Goal: Information Seeking & Learning: Learn about a topic

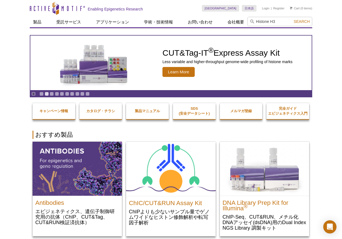
type input "Histone H3"
click at [292, 19] on button "Search" at bounding box center [301, 21] width 19 height 5
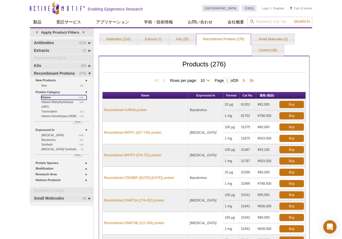
click at [47, 97] on link "(168) Histone" at bounding box center [63, 97] width 45 height 5
click at [120, 39] on link "Antibodies (210)" at bounding box center [118, 39] width 37 height 11
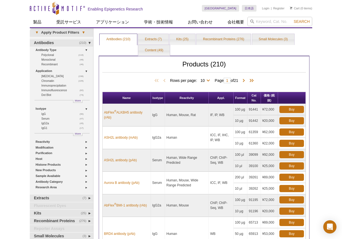
click at [328, 55] on div "Active Motif Logo Enabling Epigenetics Research 0 Search Skip to content Active…" at bounding box center [171, 218] width 342 height 436
click at [44, 164] on link "Histone Products" at bounding box center [63, 165] width 54 height 6
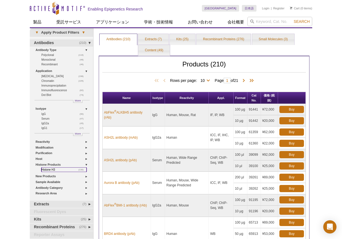
click at [48, 169] on link "(130) Histone H3" at bounding box center [63, 170] width 45 height 5
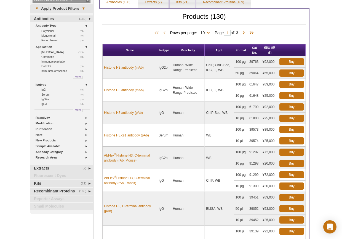
scroll to position [36, 0]
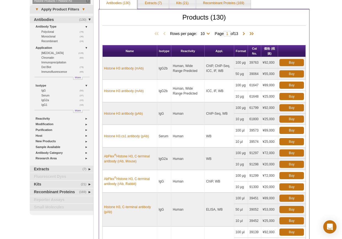
click at [217, 99] on td "ICC, IF, WB" at bounding box center [220, 91] width 30 height 23
click at [196, 98] on td "Human, Wide Range Predicted" at bounding box center [187, 91] width 33 height 23
click at [162, 98] on td "IgG2b" at bounding box center [164, 91] width 14 height 23
click at [147, 97] on td "Histone H3 antibody (mAb)" at bounding box center [130, 91] width 55 height 23
click at [18, 65] on div "Active Motif Logo Enabling Epigenetics Research 0 Search Skip to content Active…" at bounding box center [171, 188] width 342 height 448
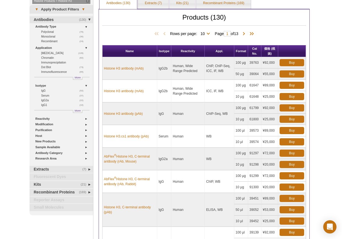
click at [107, 32] on div "Rows per page: 10 25 50 100 All 10 Page 1 of 13" at bounding box center [204, 34] width 204 height 6
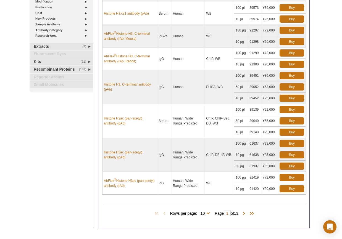
scroll to position [159, 0]
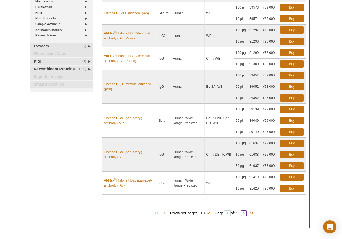
click at [245, 213] on span at bounding box center [244, 214] width 6 height 6
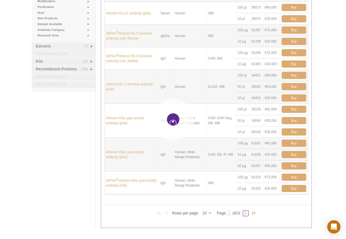
type input "2"
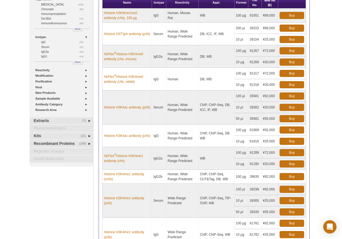
scroll to position [68, 0]
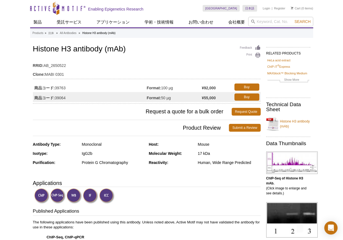
click at [213, 52] on h1 "Histone H3 antibody (mAb)" at bounding box center [146, 49] width 227 height 9
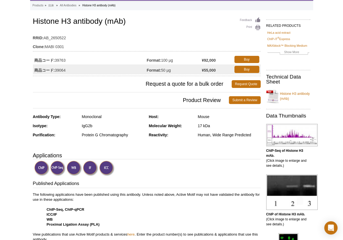
scroll to position [27, 0]
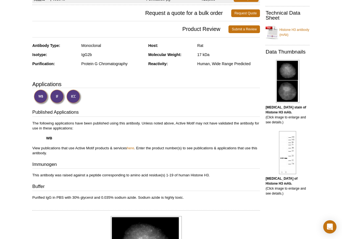
scroll to position [99, 0]
click at [285, 31] on link "Histone H3 antibody (mAb)" at bounding box center [287, 32] width 44 height 17
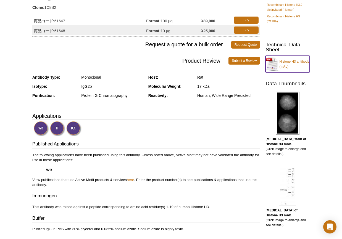
scroll to position [0, 0]
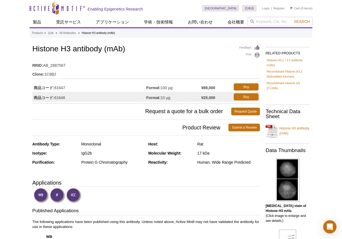
click at [185, 47] on h1 "Histone H3 antibody (mAb)" at bounding box center [145, 49] width 227 height 9
drag, startPoint x: 34, startPoint y: 48, endPoint x: 101, endPoint y: 52, distance: 67.7
click at [101, 52] on h1 "Histone H3 antibody (mAb)" at bounding box center [145, 49] width 227 height 9
copy h1 "Histone H3 antibody"
click at [180, 55] on div "Feedback Print Histone H3 antibody (mAb) RRID: AB_2687567 Clone: 1C8B2 商品コード: 6…" at bounding box center [145, 74] width 227 height 60
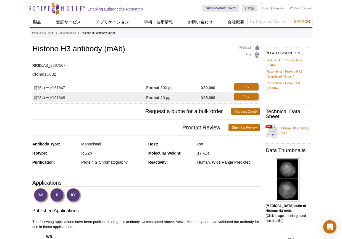
click at [156, 63] on td "RRID: AB_2687567" at bounding box center [145, 64] width 227 height 9
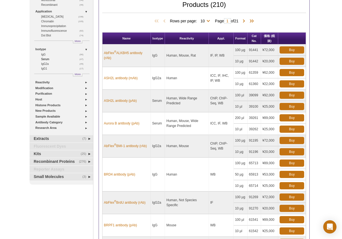
scroll to position [60, 0]
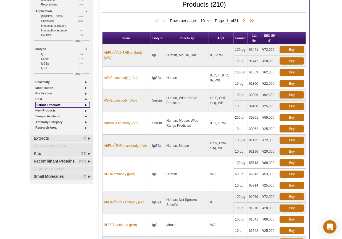
drag, startPoint x: 86, startPoint y: 104, endPoint x: 80, endPoint y: 105, distance: 5.3
click at [86, 104] on link "Histone Products" at bounding box center [62, 105] width 54 height 6
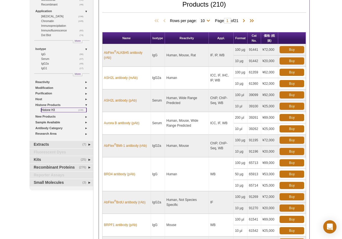
click at [51, 110] on link "(130) Histone H3" at bounding box center [63, 110] width 45 height 5
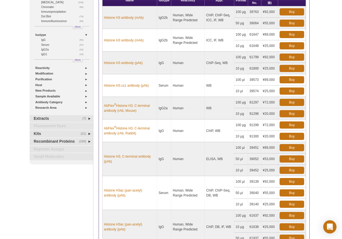
scroll to position [86, 0]
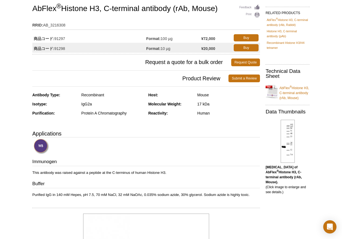
scroll to position [66, 0]
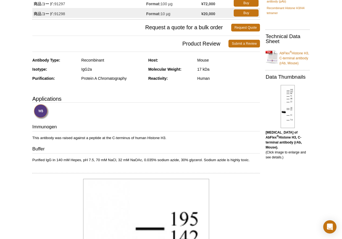
scroll to position [75, 0]
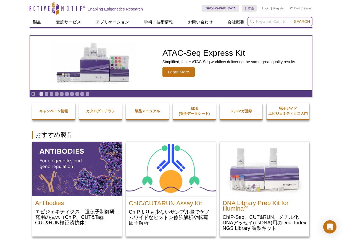
click at [260, 23] on input "search" at bounding box center [279, 21] width 65 height 9
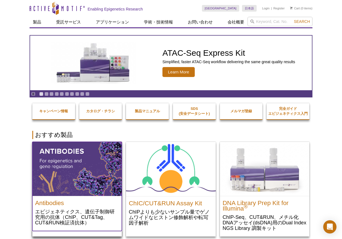
click at [73, 173] on img at bounding box center [76, 169] width 89 height 54
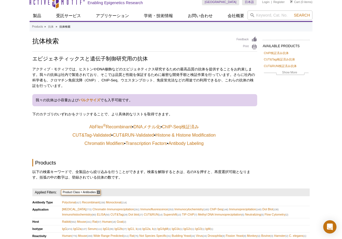
scroll to position [6, 0]
click at [264, 15] on input "search" at bounding box center [279, 15] width 65 height 9
type input "61648"
click at [292, 13] on button "Search" at bounding box center [301, 15] width 19 height 5
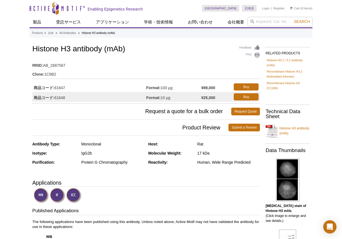
drag, startPoint x: 231, startPoint y: 65, endPoint x: 225, endPoint y: 66, distance: 5.4
click at [231, 65] on td "RRID: AB_2687567" at bounding box center [145, 64] width 227 height 9
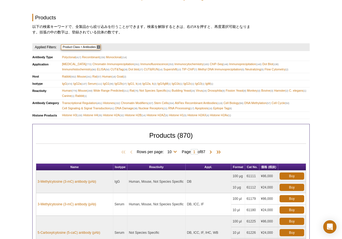
scroll to position [151, 0]
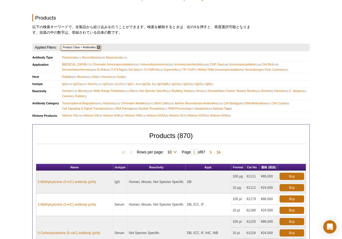
click at [122, 83] on span "IgG2b (27)" at bounding box center [120, 83] width 12 height 5
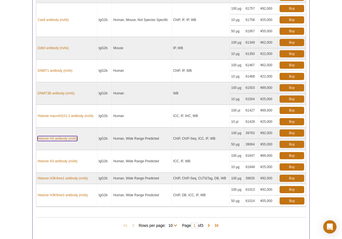
scroll to position [317, 0]
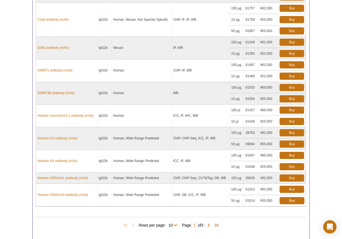
click at [271, 224] on div "Rows per page: 10 25 All 10 Page 1 of 3" at bounding box center [171, 225] width 270 height 6
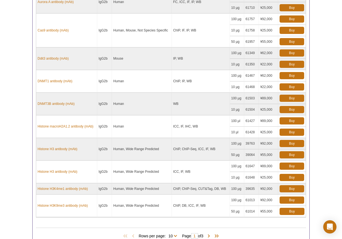
scroll to position [306, 0]
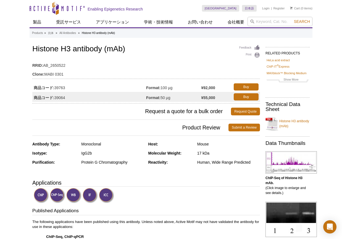
click at [215, 182] on h3 "Applications" at bounding box center [145, 183] width 227 height 8
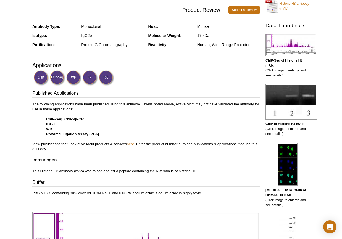
scroll to position [118, 0]
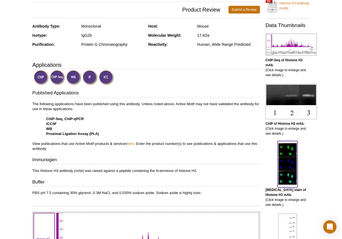
click at [291, 167] on img at bounding box center [287, 163] width 20 height 43
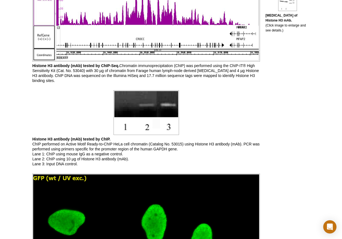
scroll to position [253, 0]
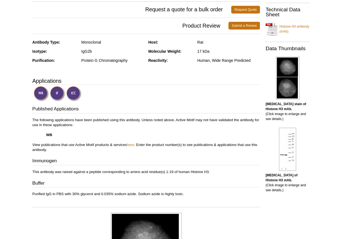
scroll to position [102, 0]
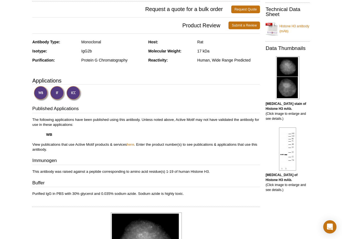
click at [18, 157] on div "Active Motif Logo Enabling Epigenetics Research 0 Search Skip to content Active…" at bounding box center [171, 216] width 342 height 636
